Goal: Task Accomplishment & Management: Complete application form

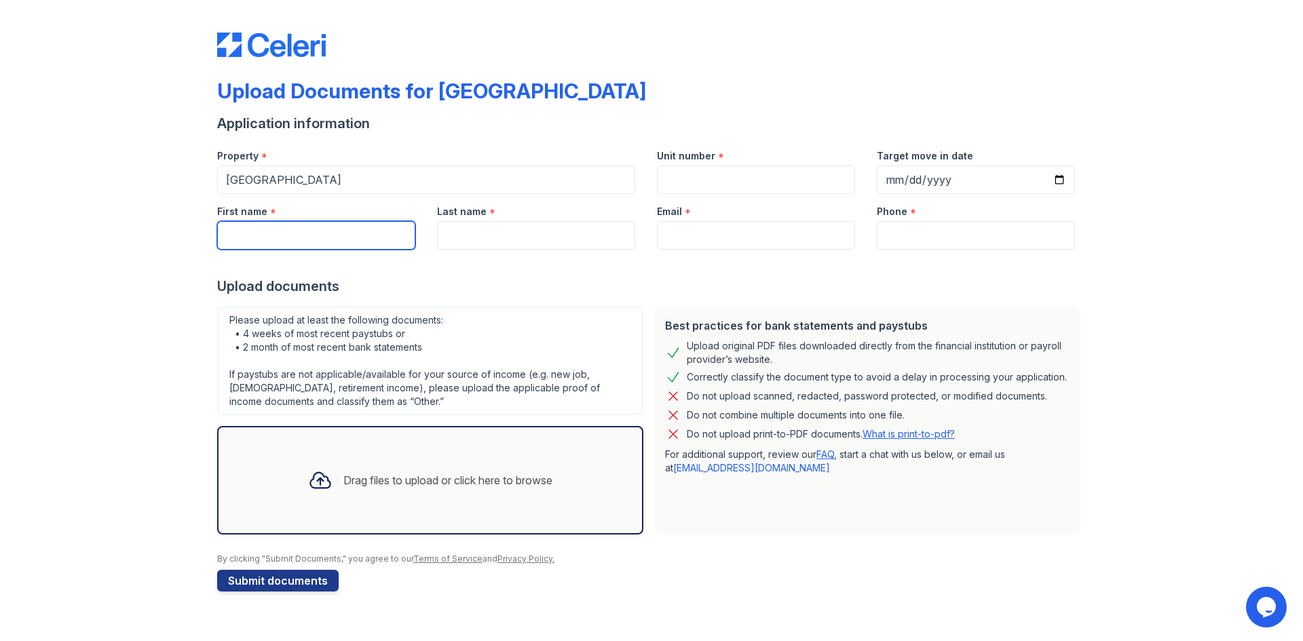
click at [305, 237] on input "First name" at bounding box center [316, 235] width 198 height 29
type input "[PERSON_NAME]"
click at [483, 233] on input "Last name" at bounding box center [536, 235] width 198 height 29
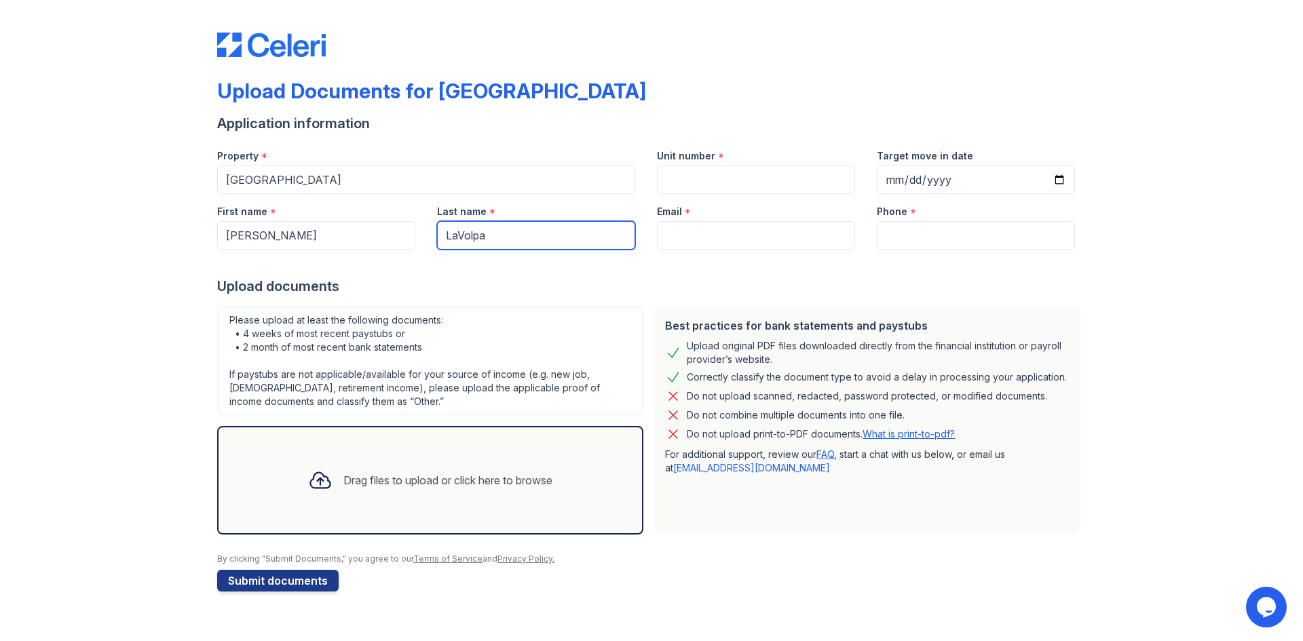
type input "LaVolpa"
click at [754, 232] on input "Email" at bounding box center [756, 235] width 198 height 29
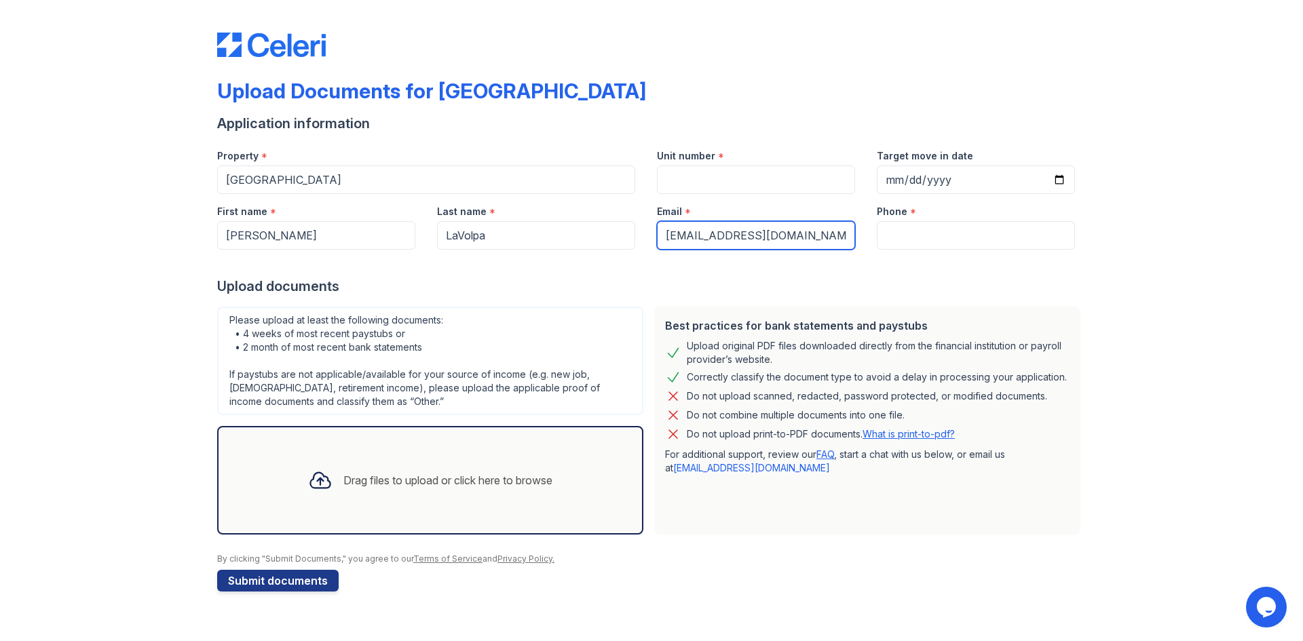
type input "[EMAIL_ADDRESS][DOMAIN_NAME]"
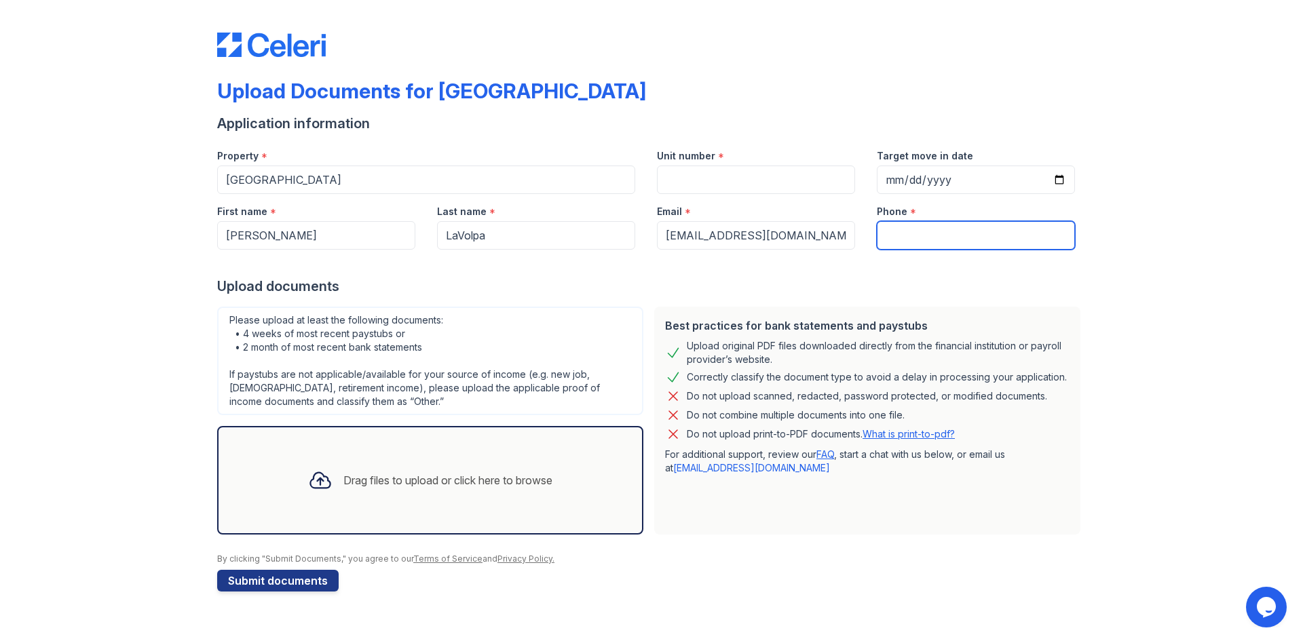
click at [901, 246] on input "Phone" at bounding box center [976, 235] width 198 height 29
type input "6367069179"
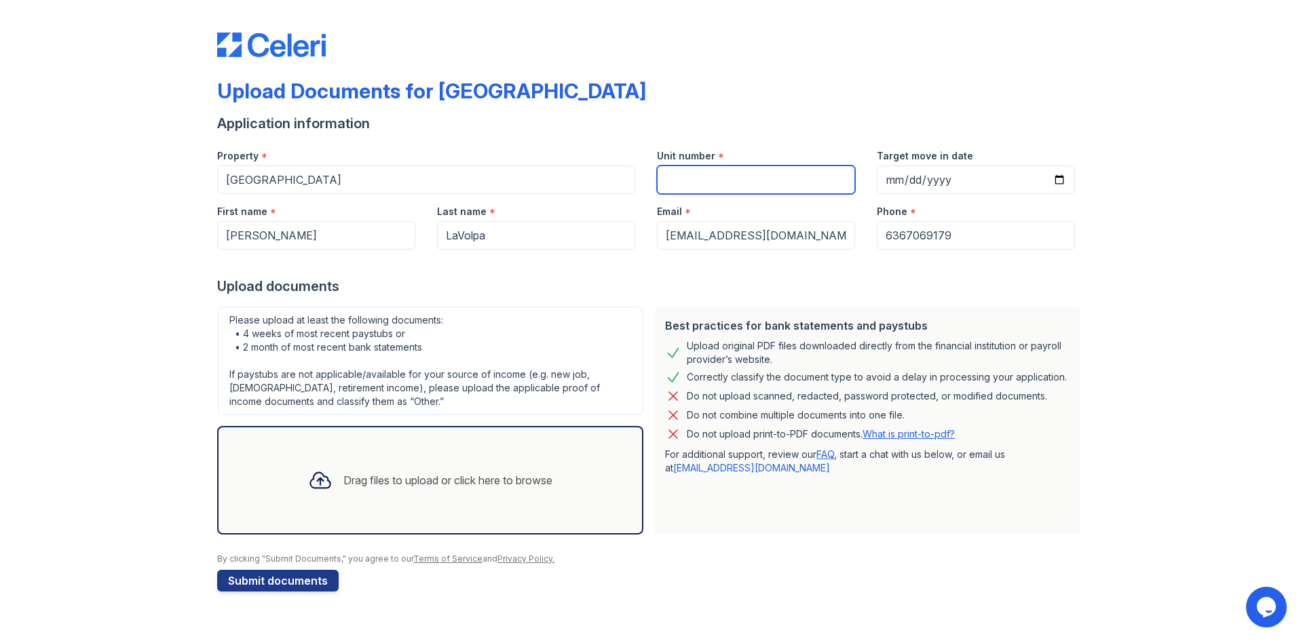
click at [734, 182] on input "Unit number" at bounding box center [756, 180] width 198 height 29
click at [706, 198] on div "Email *" at bounding box center [756, 207] width 198 height 27
click at [710, 184] on input "Unit number" at bounding box center [756, 180] width 198 height 29
paste input "537E"
type input "537E"
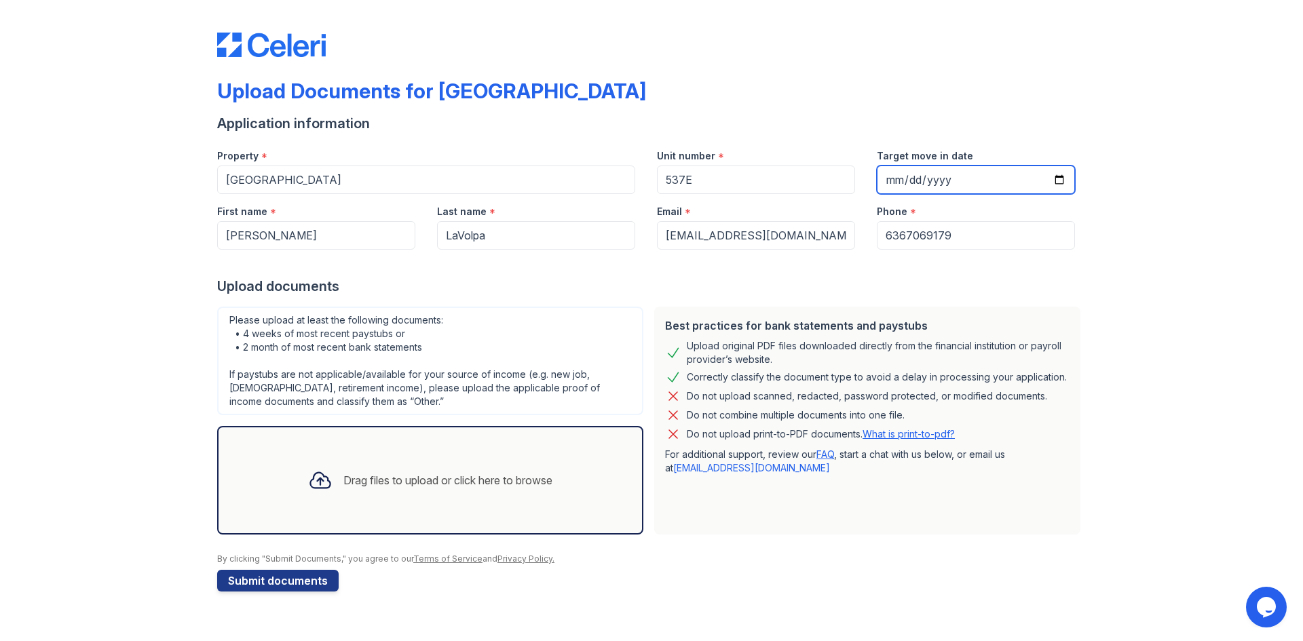
click at [915, 191] on input "Target move in date" at bounding box center [976, 180] width 198 height 29
type input "[DATE]"
click at [1291, 336] on div "Upload Documents for [GEOGRAPHIC_DATA] Application information Property * [GEOG…" at bounding box center [651, 320] width 1303 height 641
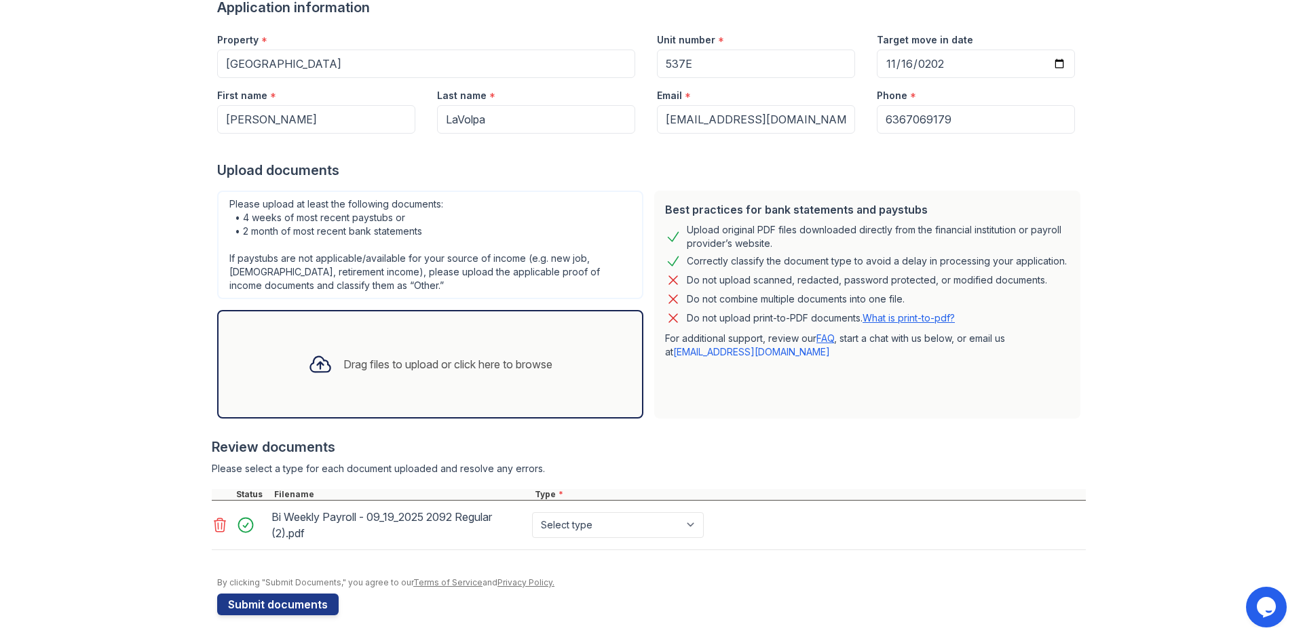
scroll to position [117, 0]
click at [685, 528] on select "Select type Paystub Bank Statement Offer Letter Tax Documents Benefit Award Let…" at bounding box center [618, 524] width 172 height 26
select select "paystub"
click at [532, 511] on select "Select type Paystub Bank Statement Offer Letter Tax Documents Benefit Award Let…" at bounding box center [618, 524] width 172 height 26
click at [680, 525] on select "Select type Paystub Bank Statement Offer Letter Tax Documents Benefit Award Let…" at bounding box center [618, 524] width 172 height 26
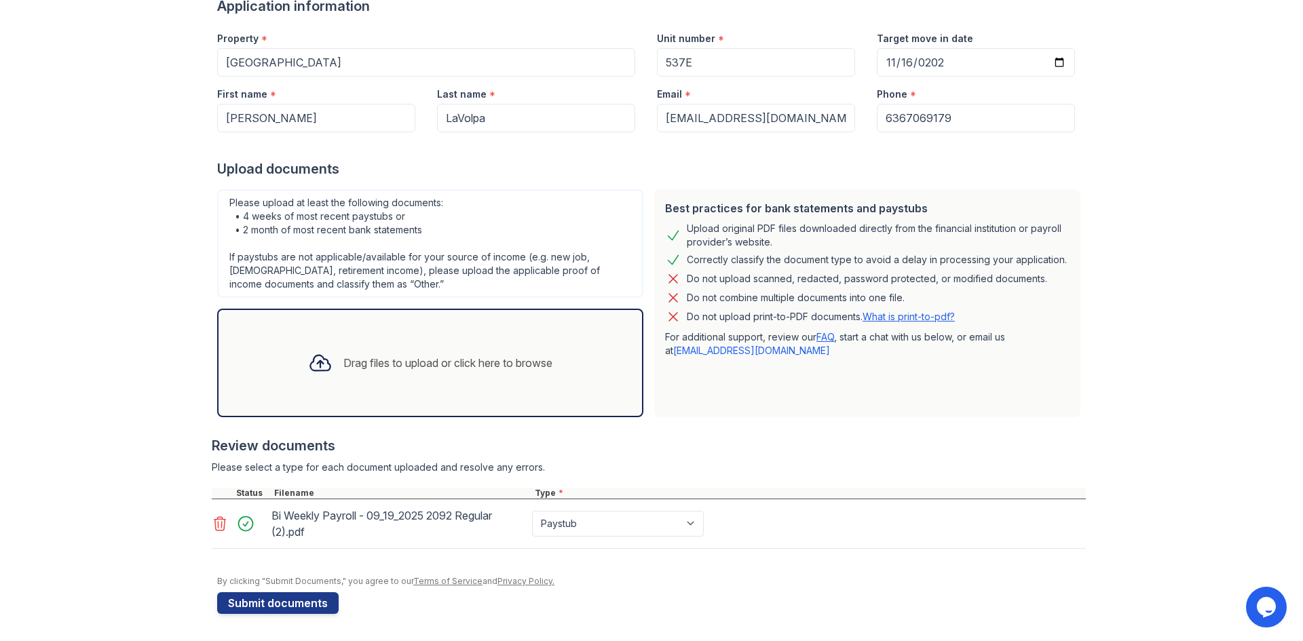
click at [733, 569] on div at bounding box center [651, 570] width 869 height 14
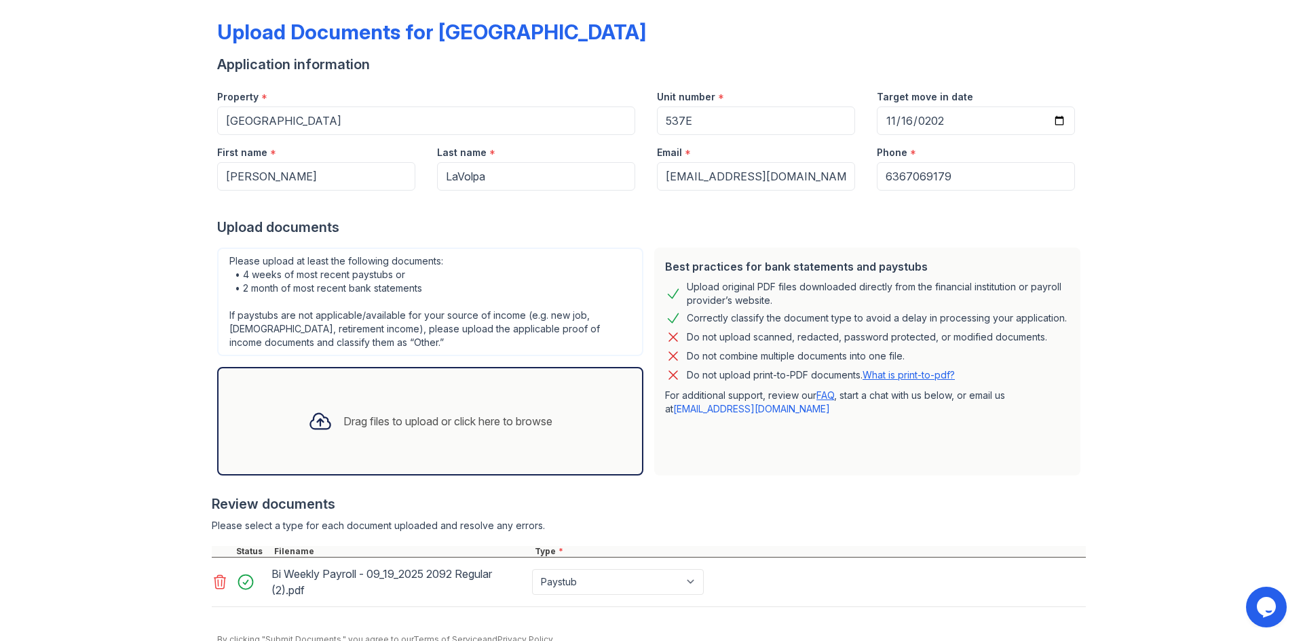
scroll to position [0, 0]
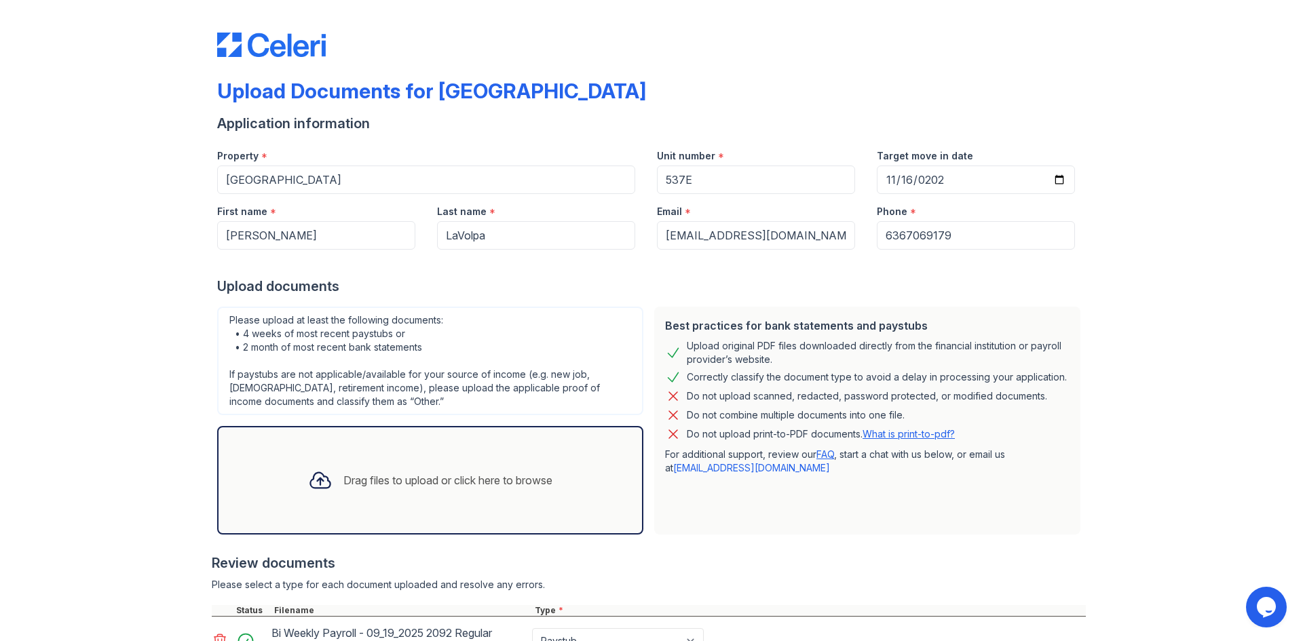
click at [819, 571] on div "Review documents" at bounding box center [649, 563] width 874 height 19
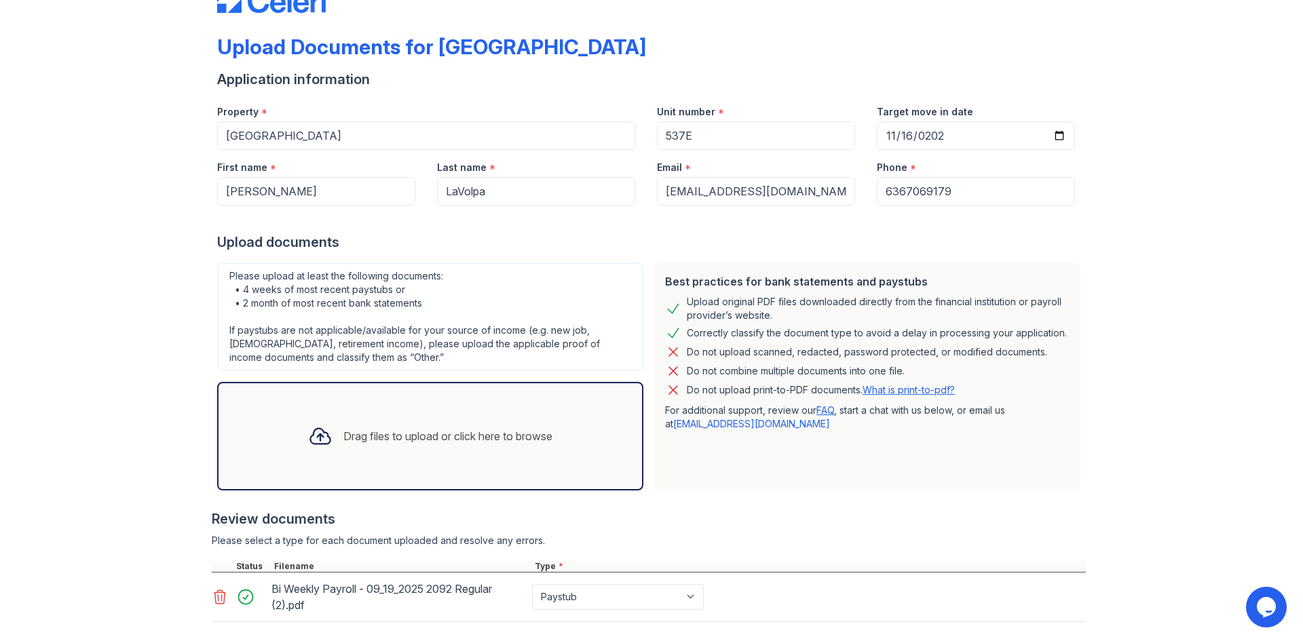
scroll to position [117, 0]
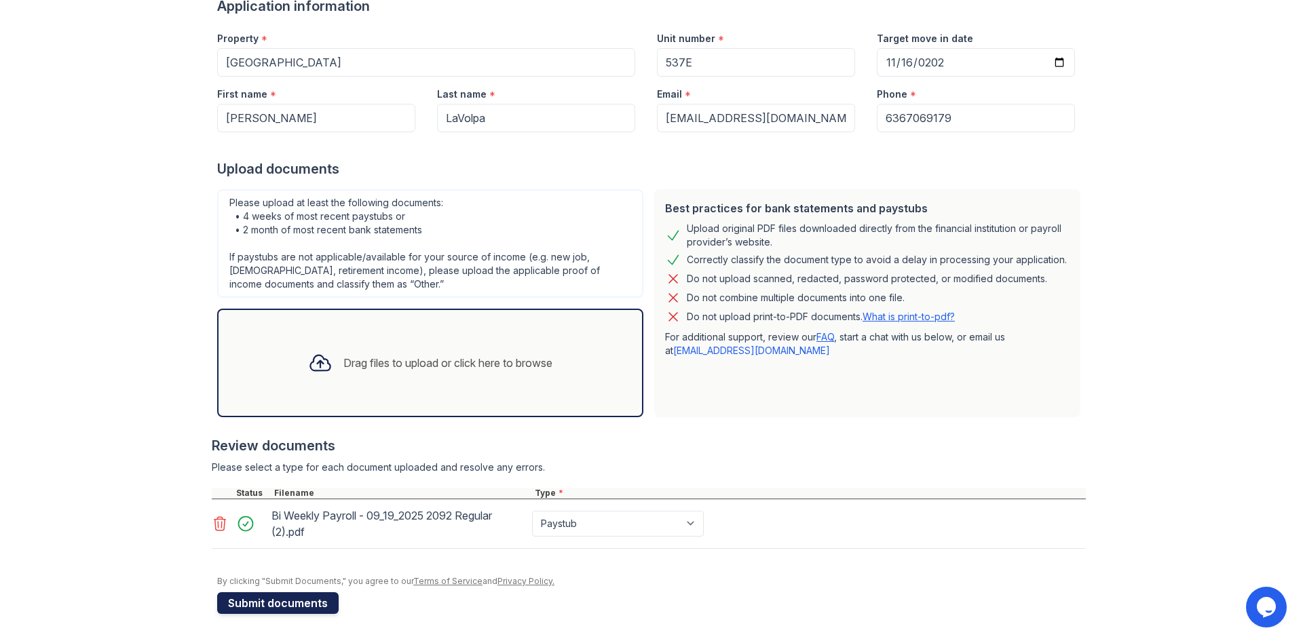
click at [267, 605] on button "Submit documents" at bounding box center [277, 603] width 121 height 22
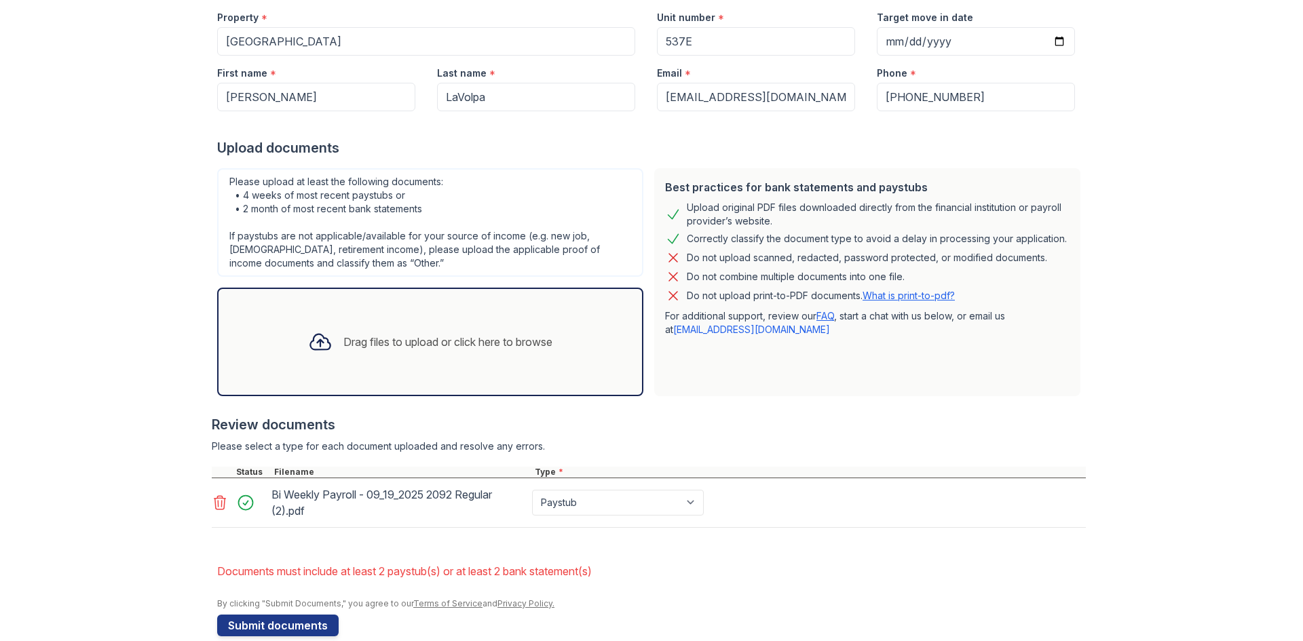
scroll to position [199, 0]
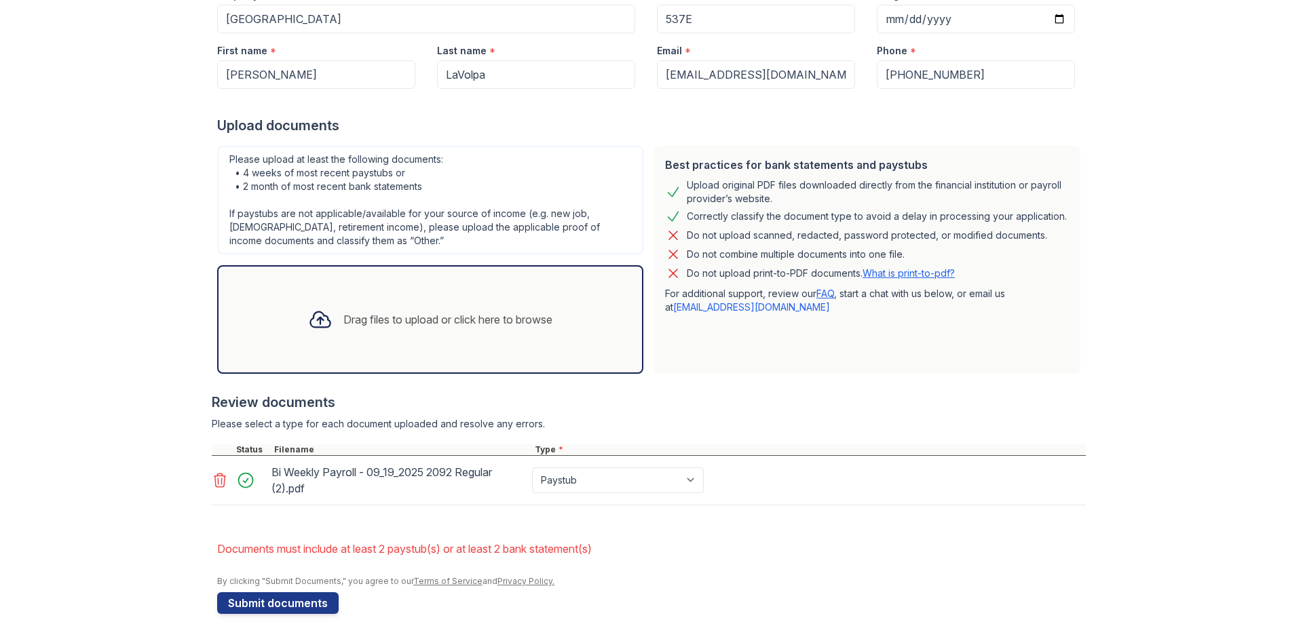
click at [43, 387] on div "Upload Documents for [GEOGRAPHIC_DATA] Please correct the errors below. Applica…" at bounding box center [651, 221] width 1259 height 840
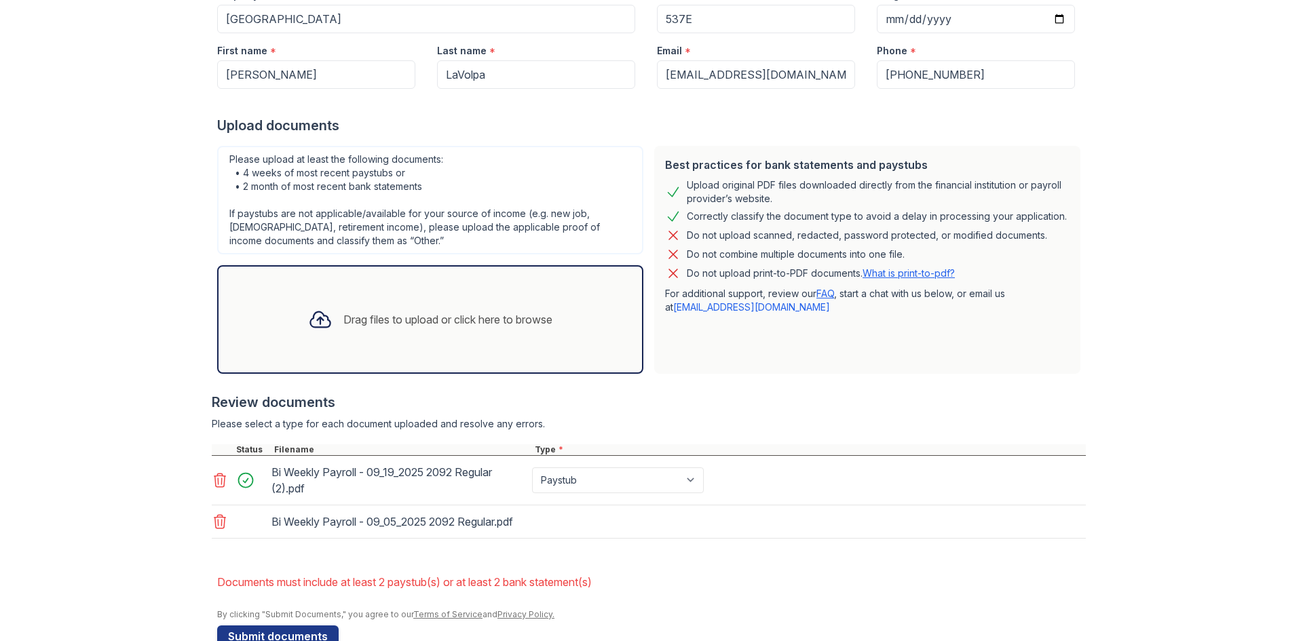
click at [532, 548] on div at bounding box center [649, 546] width 874 height 14
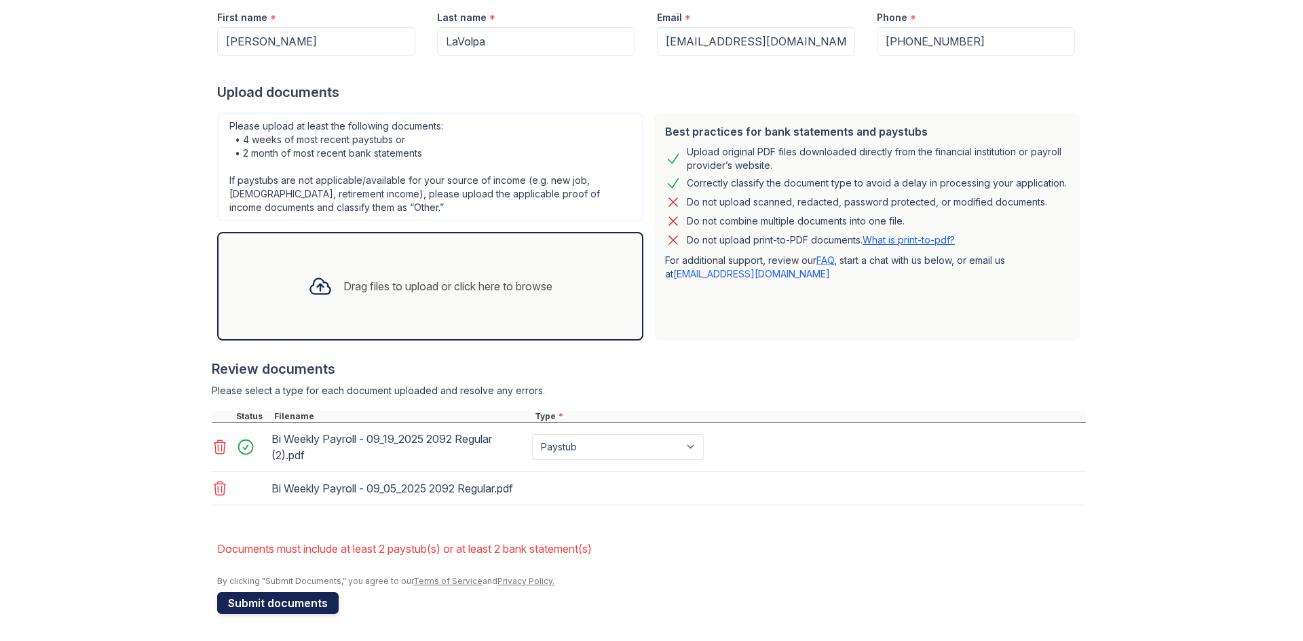
click at [302, 603] on button "Submit documents" at bounding box center [277, 603] width 121 height 22
